Goal: Task Accomplishment & Management: Use online tool/utility

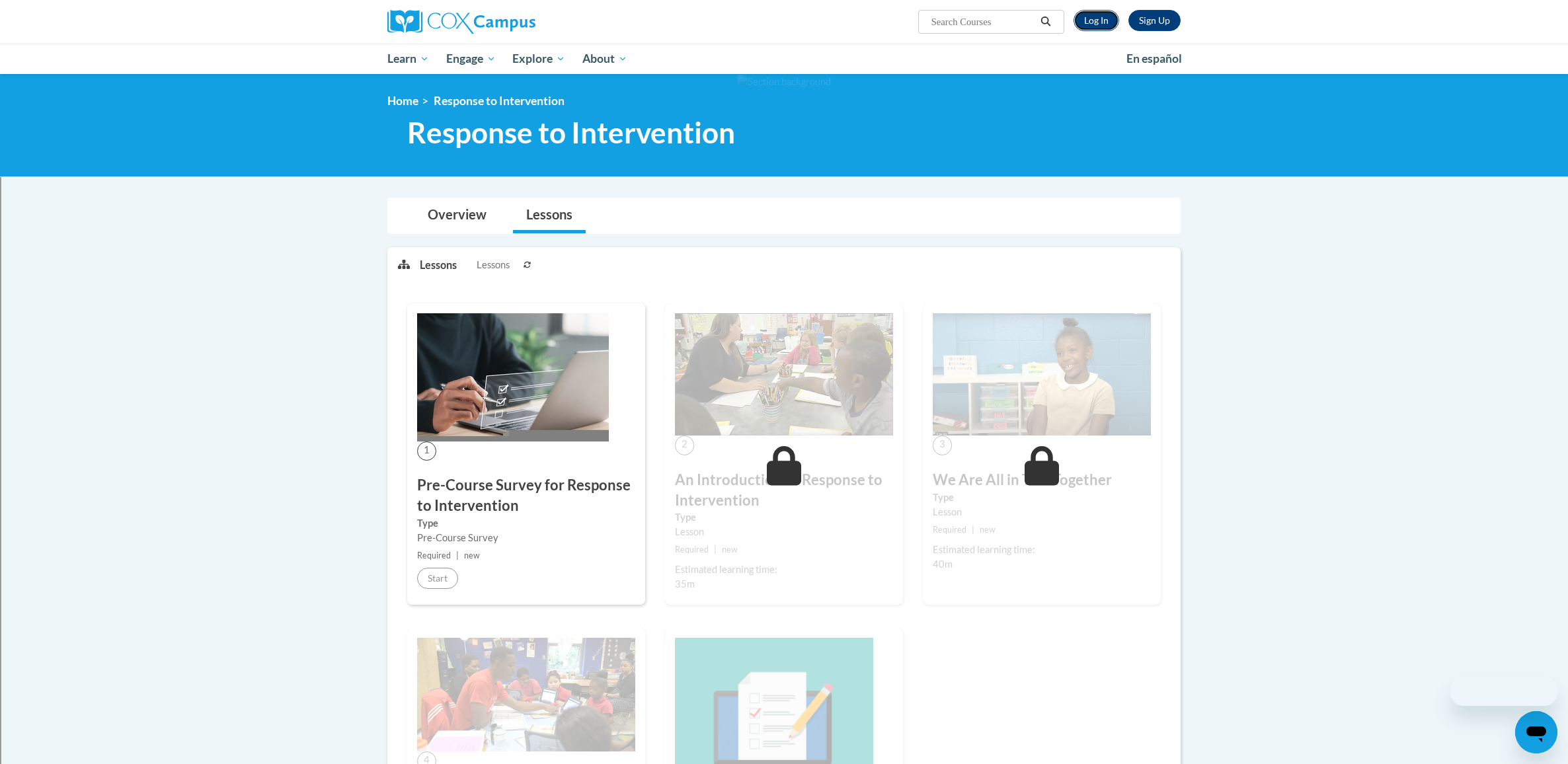
click at [1084, 25] on link "Log In" at bounding box center [1097, 20] width 45 height 21
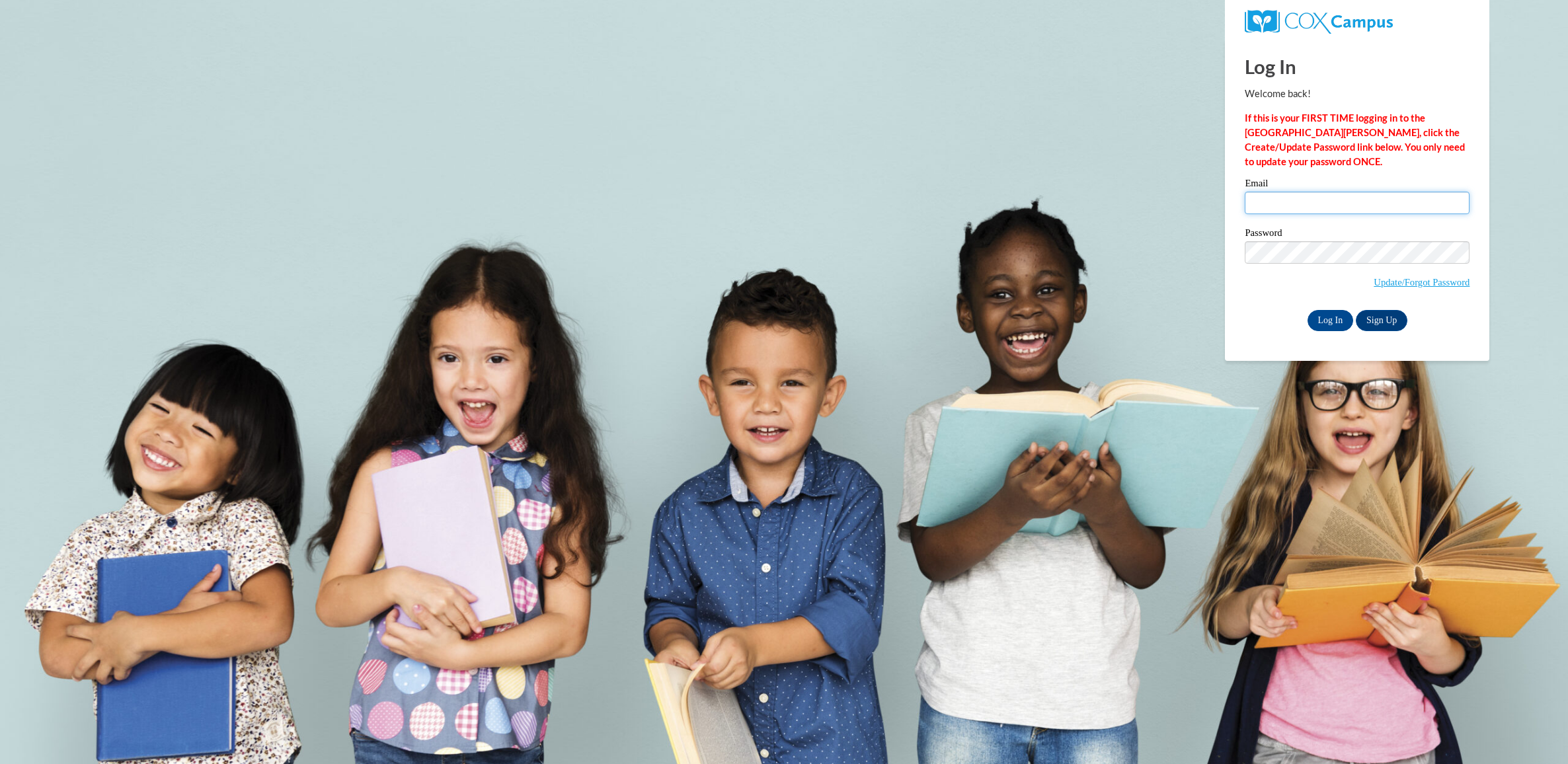
click at [1298, 202] on input "Email" at bounding box center [1356, 203] width 225 height 23
type input "[PERSON_NAME][EMAIL_ADDRESS][PERSON_NAME][DOMAIN_NAME]"
click at [1335, 321] on input "Log In" at bounding box center [1330, 321] width 46 height 21
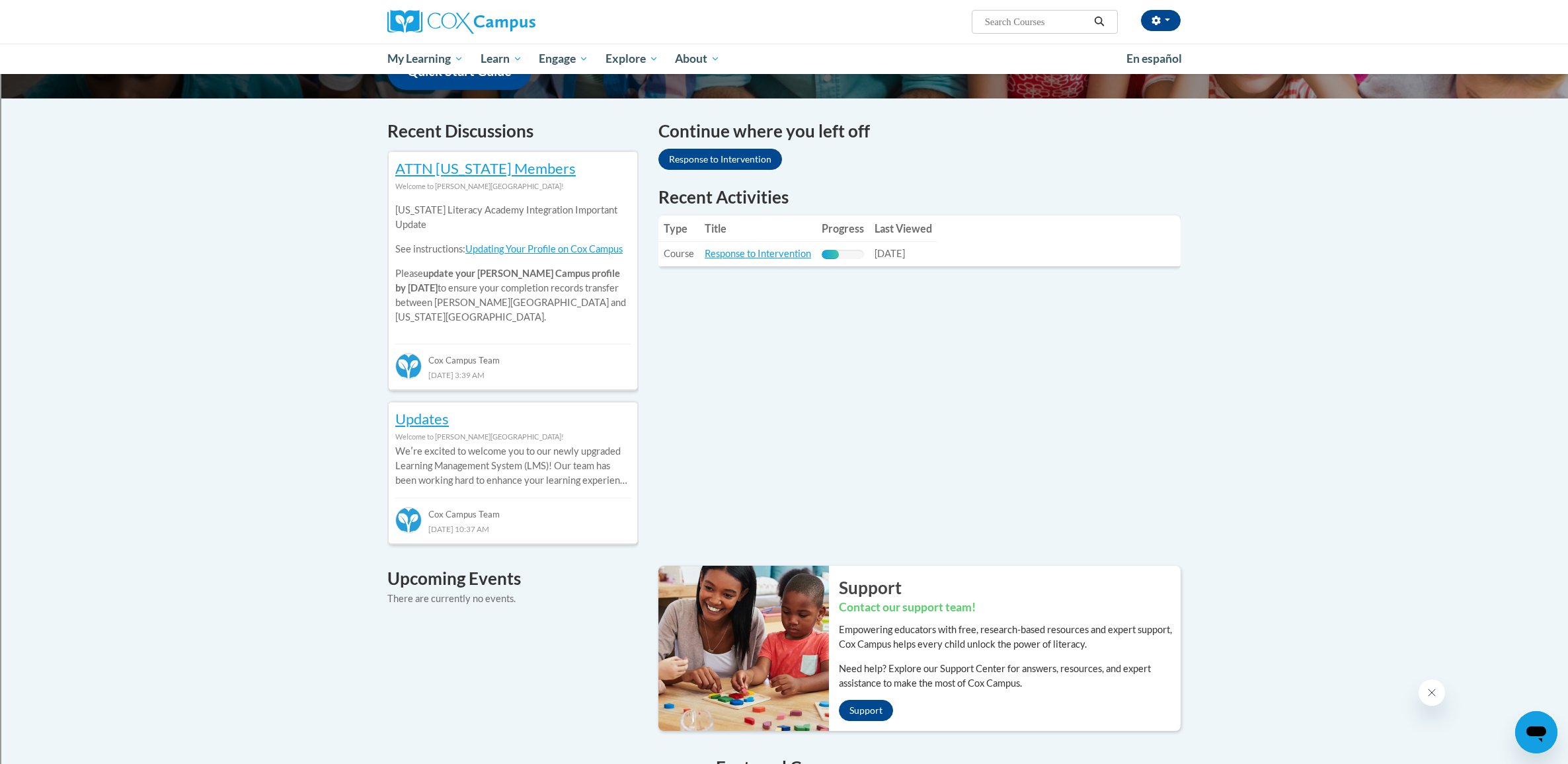
scroll to position [56, 0]
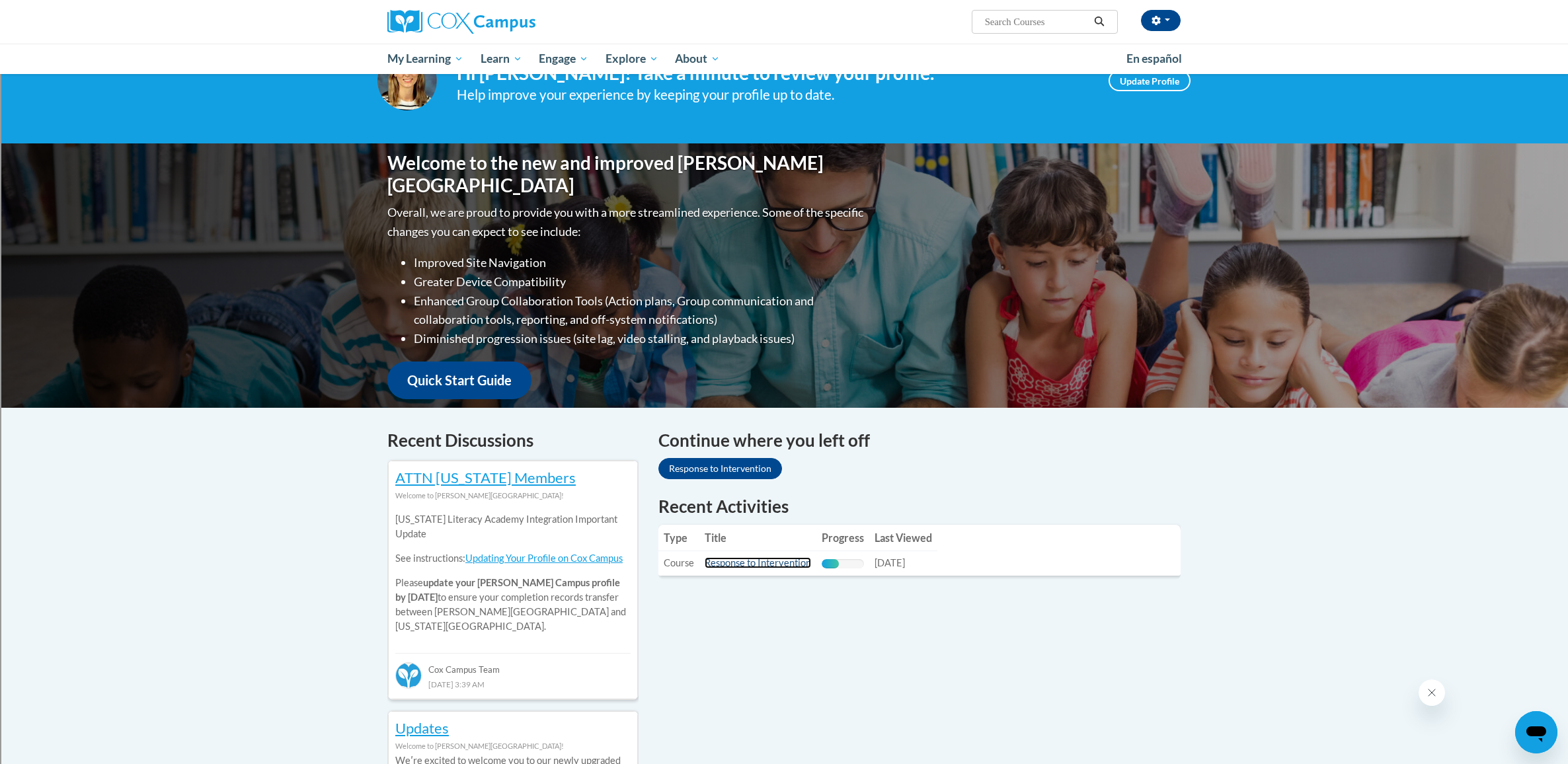
click at [769, 565] on link "Response to Intervention" at bounding box center [758, 562] width 107 height 11
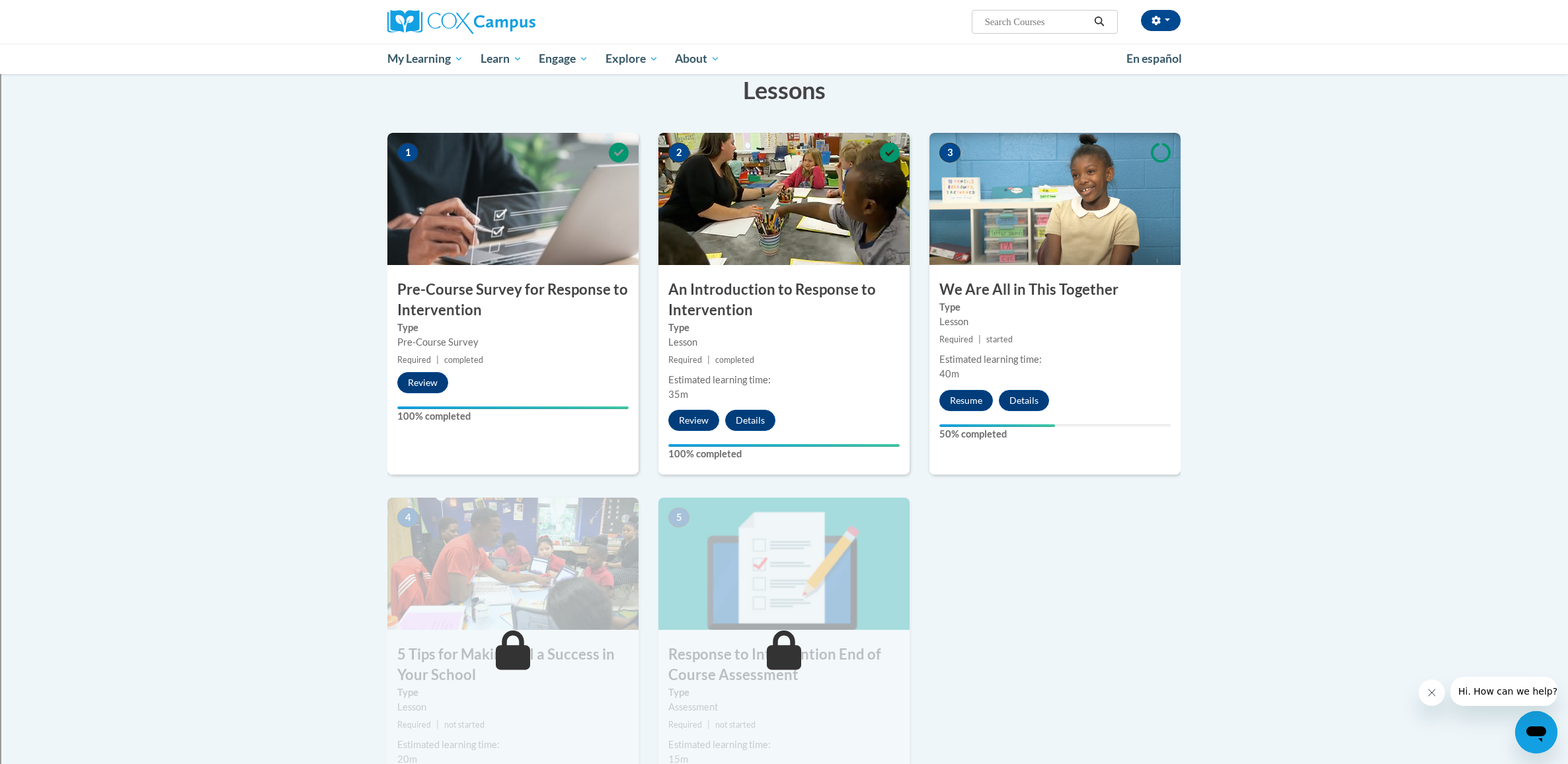
scroll to position [207, 0]
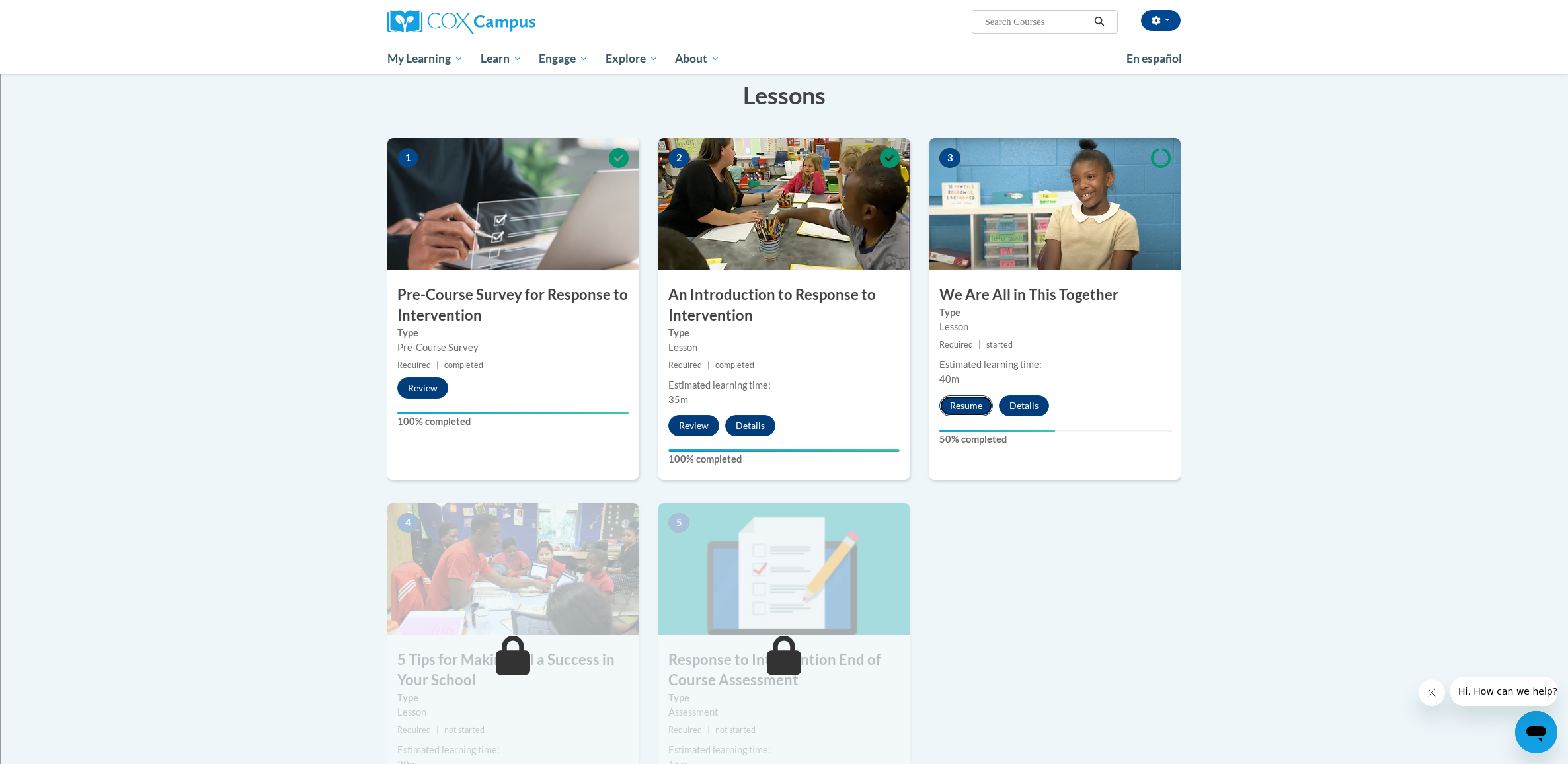
click at [963, 403] on button "Resume" at bounding box center [965, 406] width 53 height 21
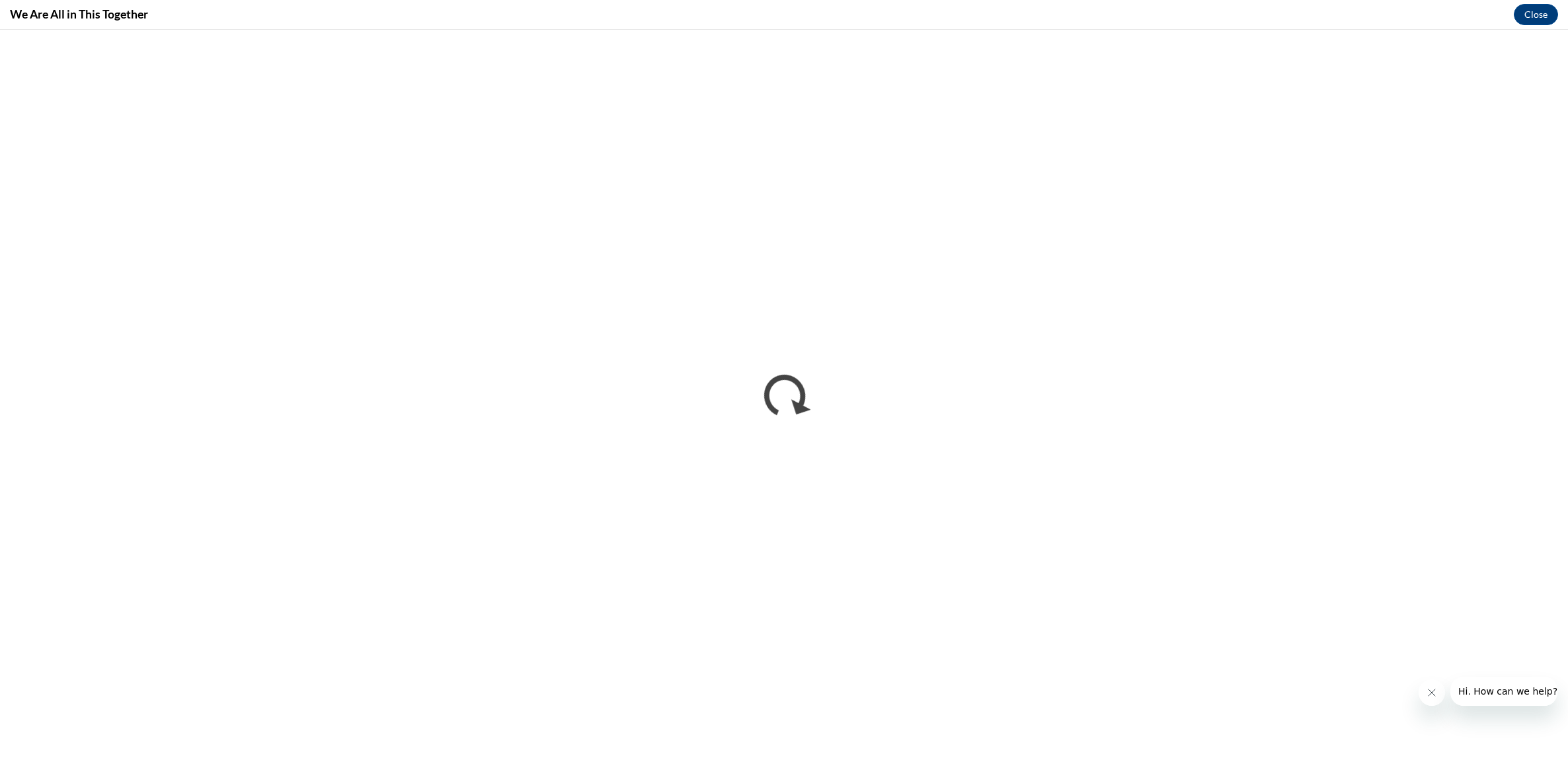
scroll to position [0, 0]
